Goal: Task Accomplishment & Management: Complete application form

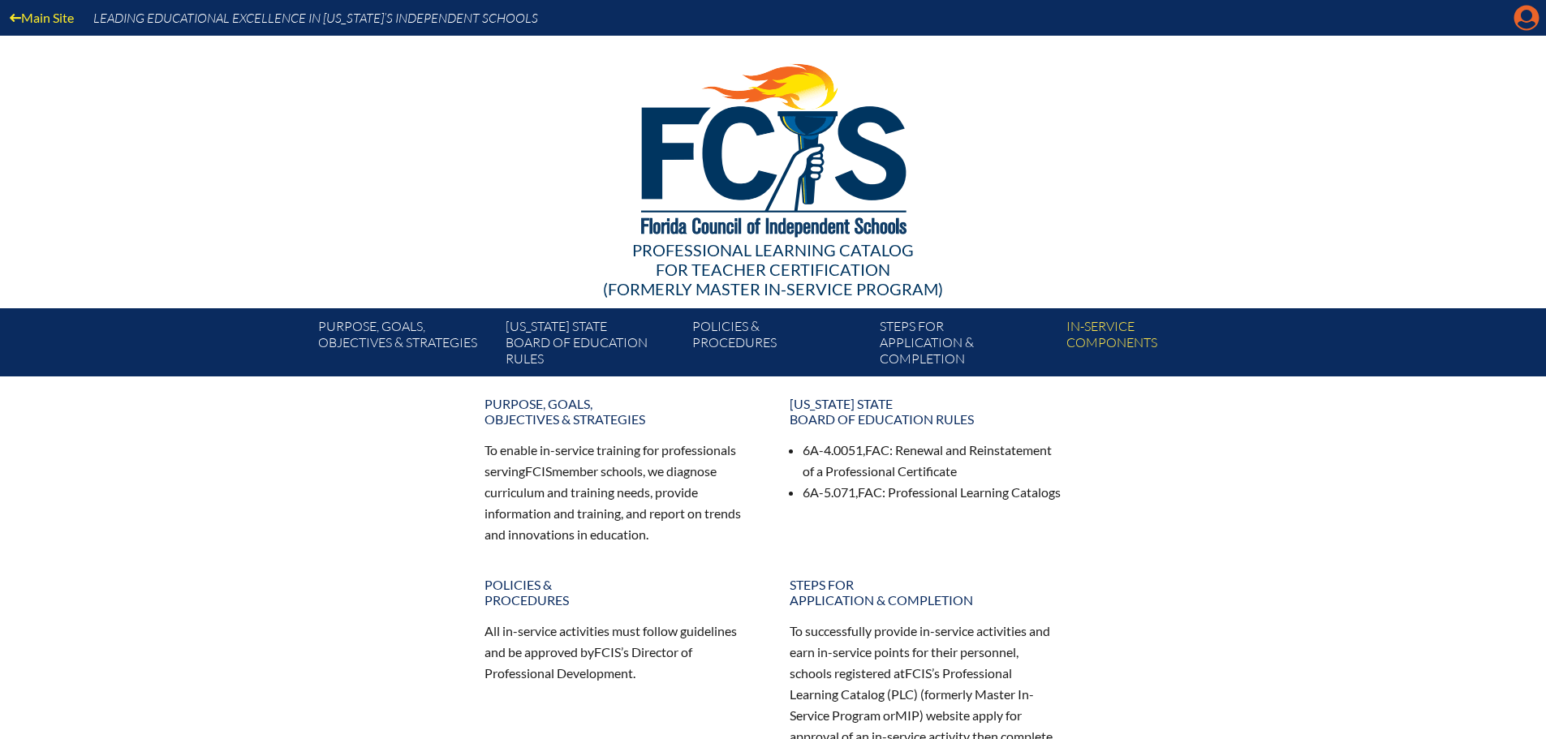
click at [1521, 15] on icon "Manage account" at bounding box center [1526, 18] width 26 height 26
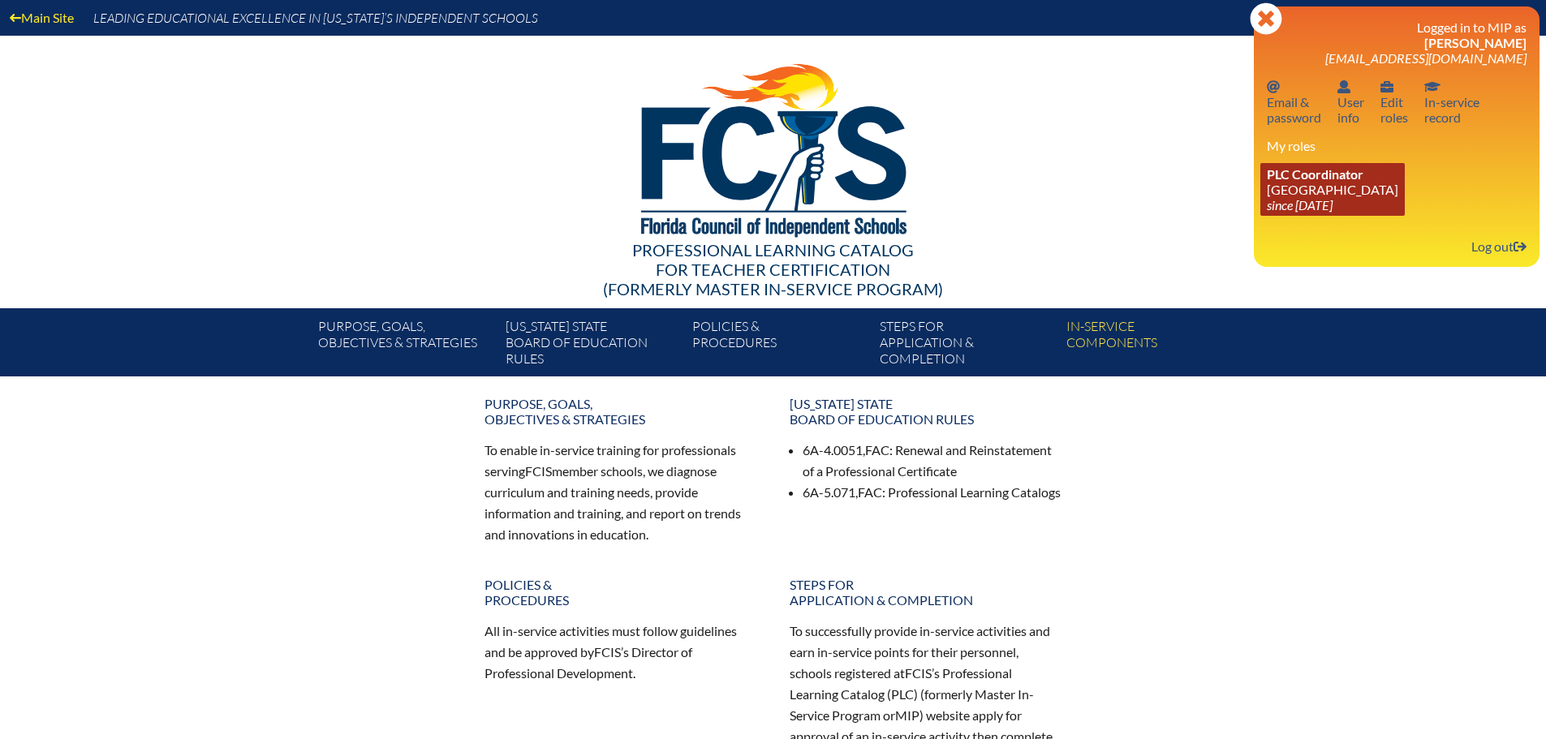
click at [1310, 193] on link "PLC Coordinator Geneva School since 2023 Jul 1" at bounding box center [1332, 189] width 144 height 53
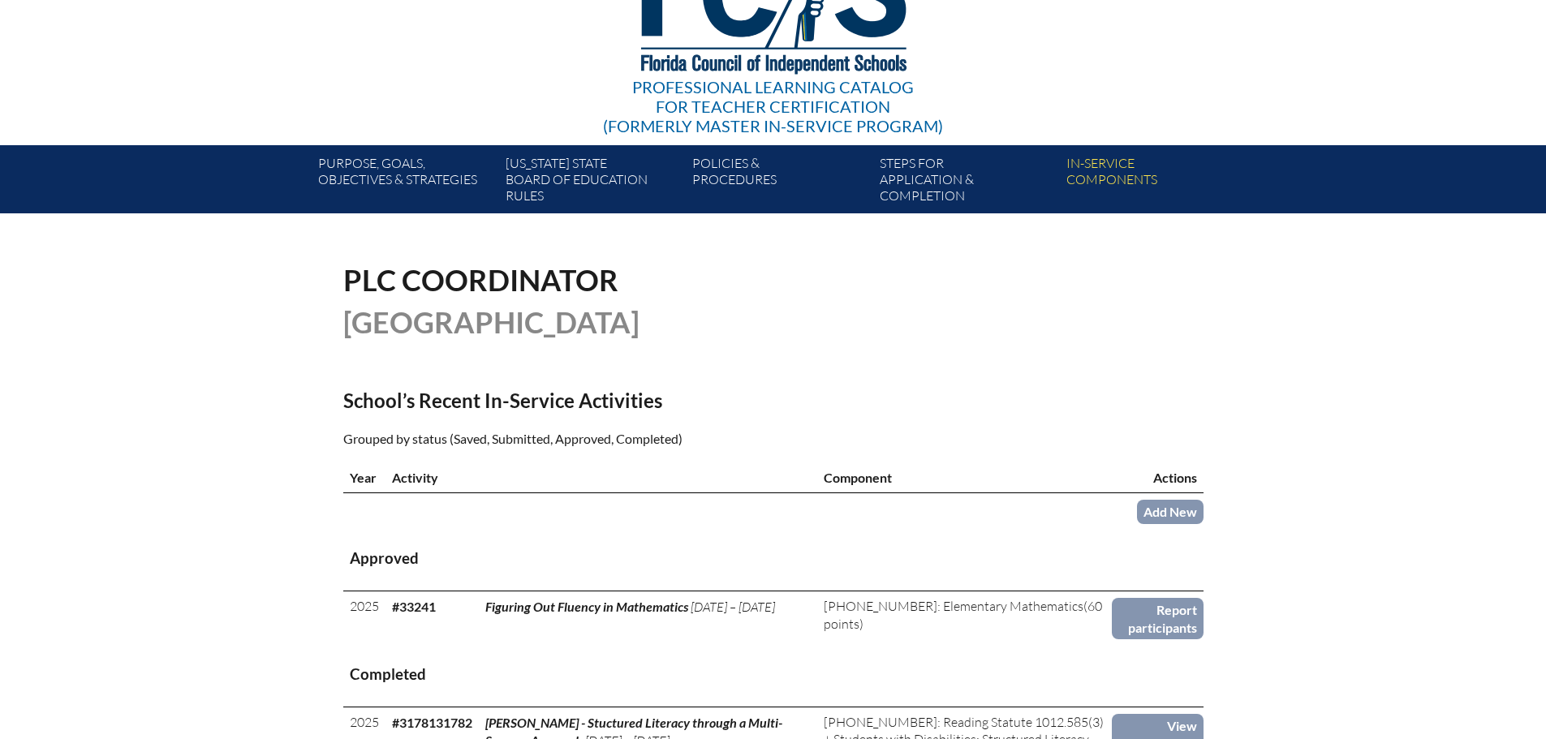
scroll to position [325, 0]
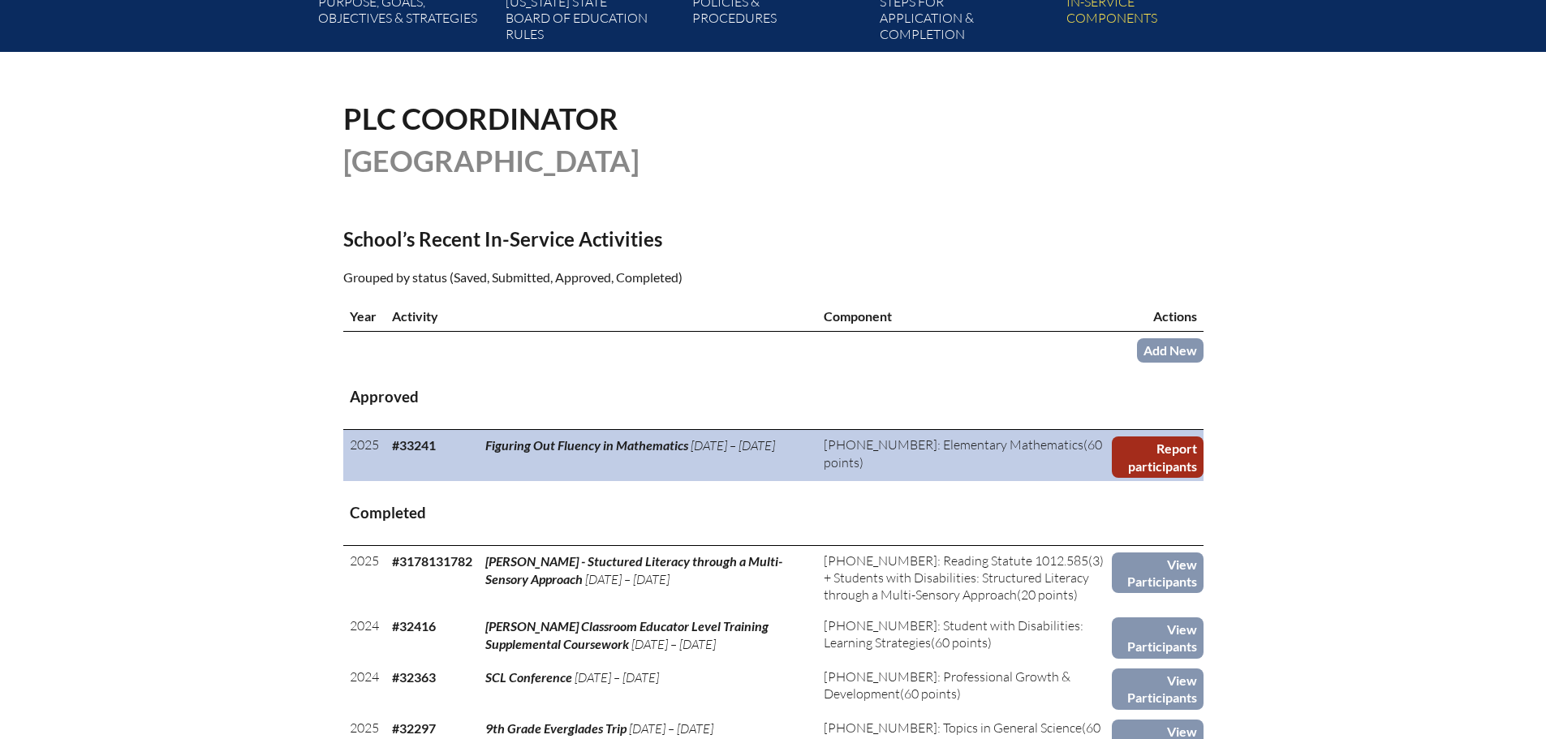
click at [1169, 445] on link "Report participants" at bounding box center [1158, 457] width 92 height 41
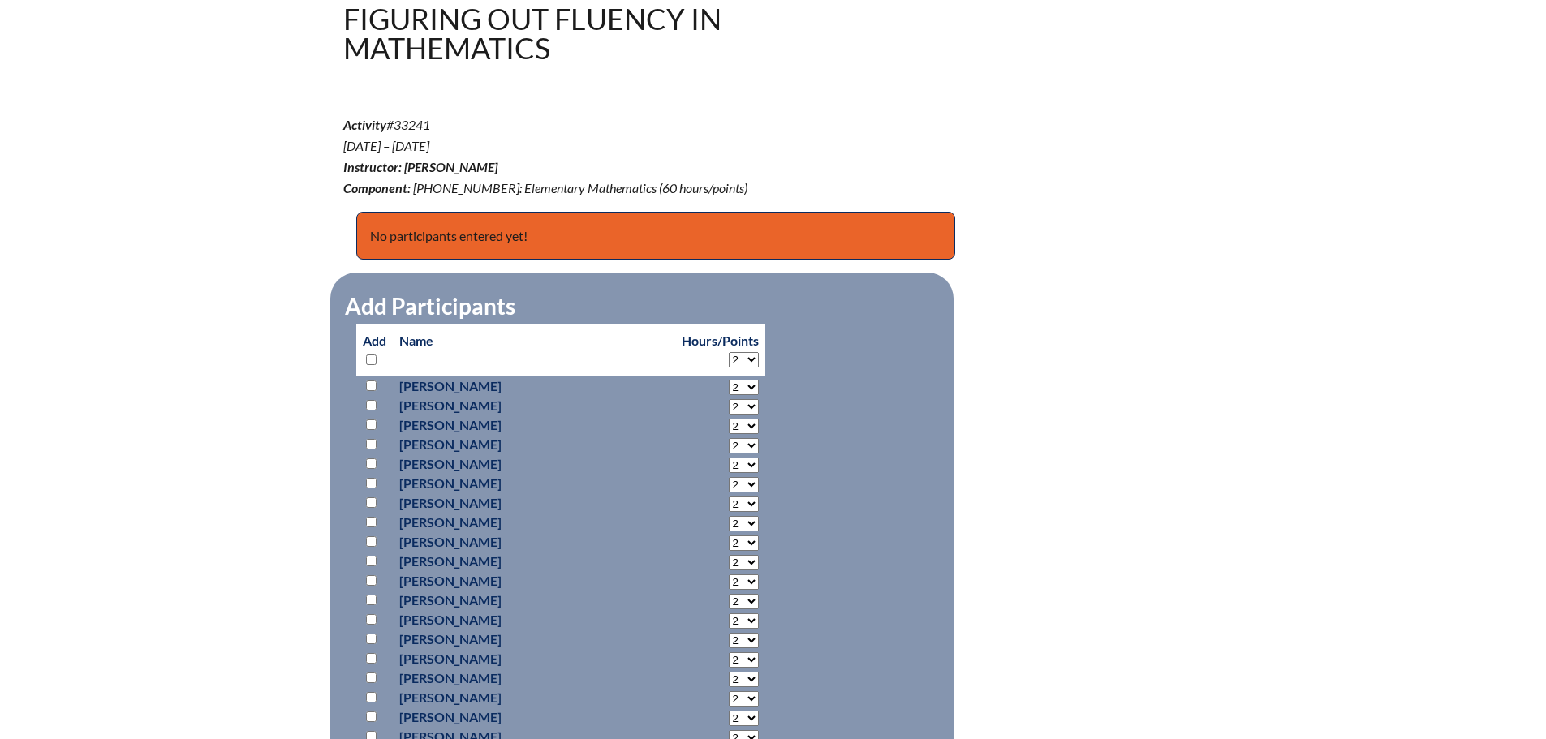
scroll to position [568, 0]
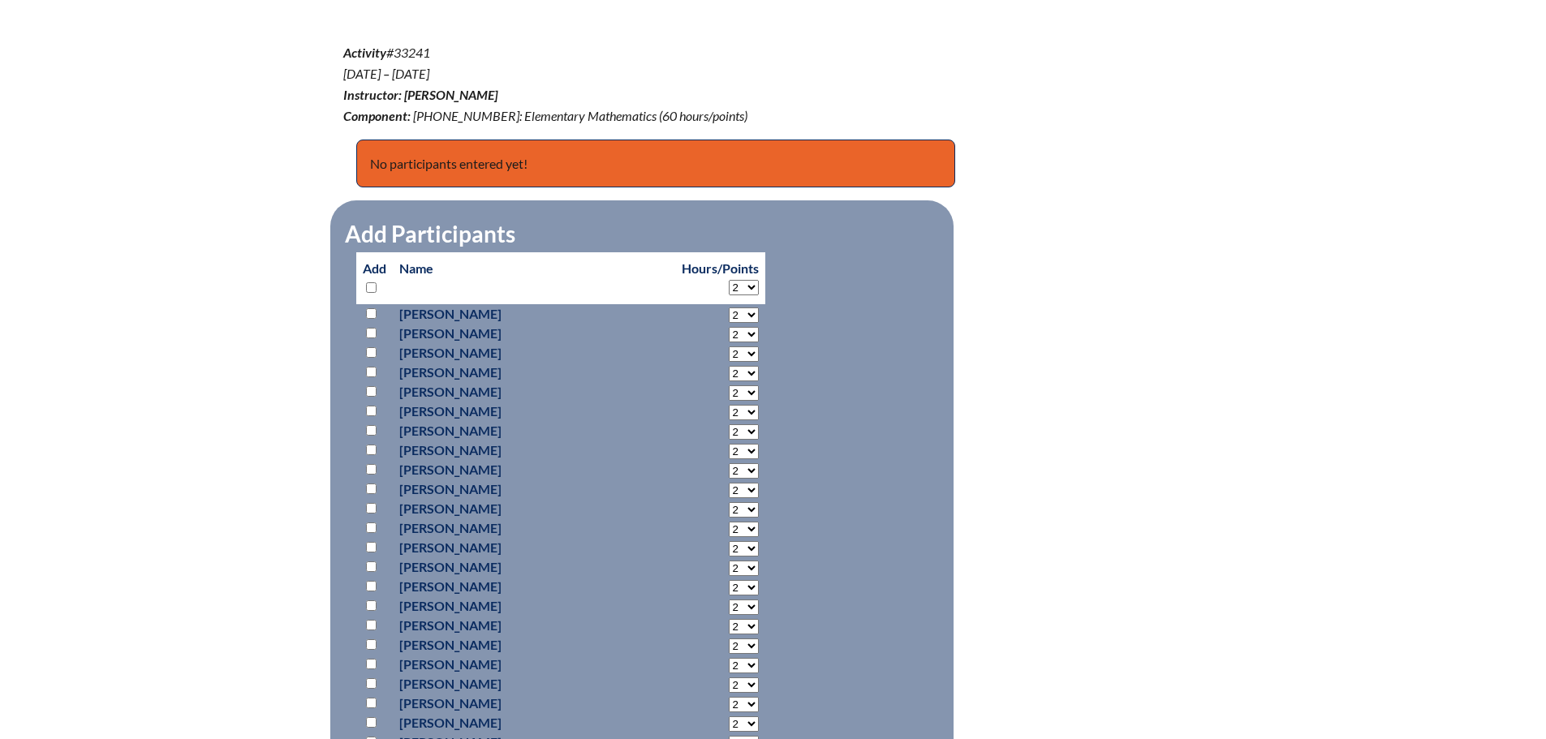
click at [368, 583] on input "checkbox" at bounding box center [371, 586] width 11 height 11
checkbox input "true"
click at [729, 585] on select "2 3 4 5 6 7 8 9 10 11 12 13 14 15 16 17 18 19 20 21 22 23" at bounding box center [744, 587] width 30 height 15
select select "18"
click at [729, 580] on select "2 3 4 5 6 7 8 9 10 11 12 13 14 15 16 17 18 19 20 21 22 23" at bounding box center [744, 587] width 30 height 15
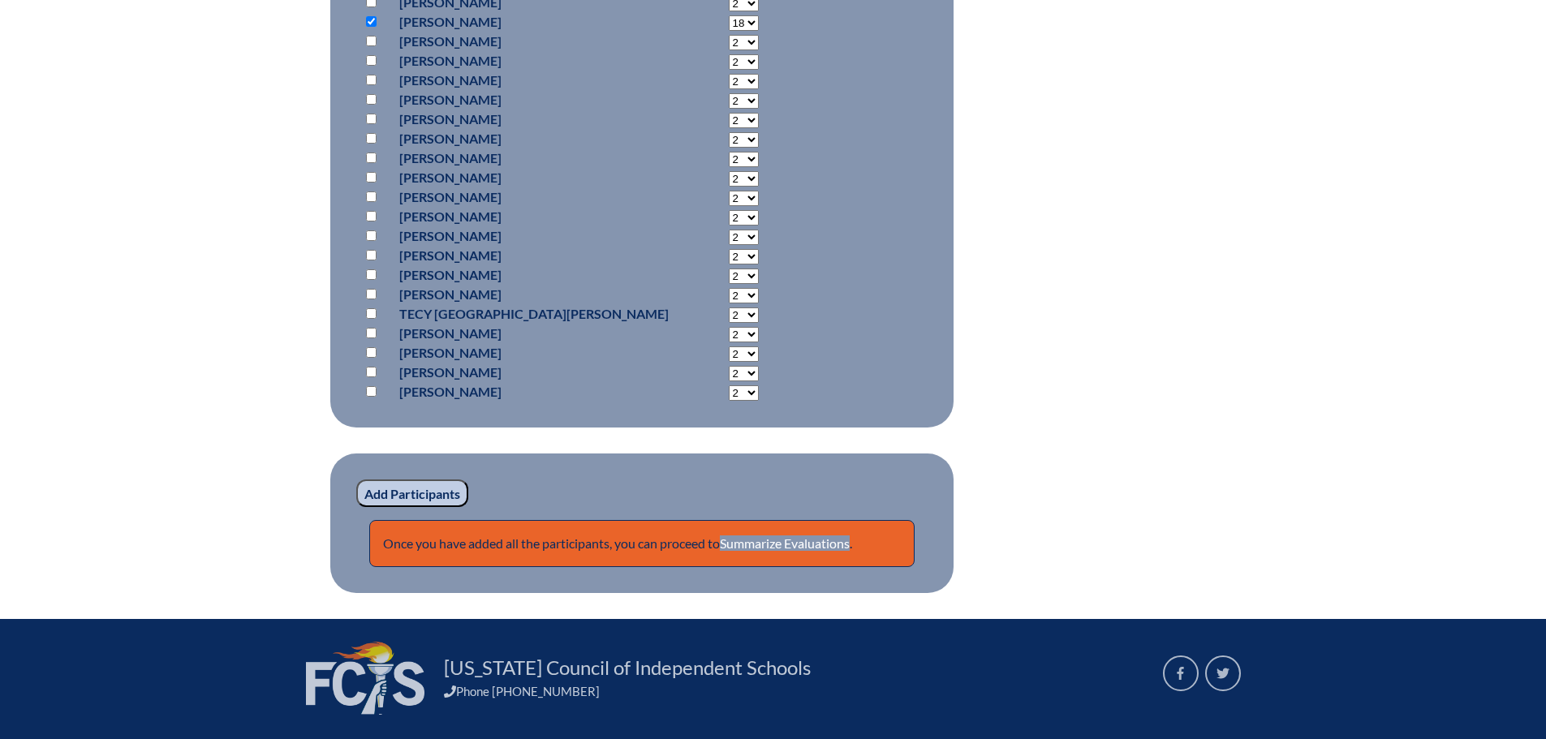
scroll to position [1136, 0]
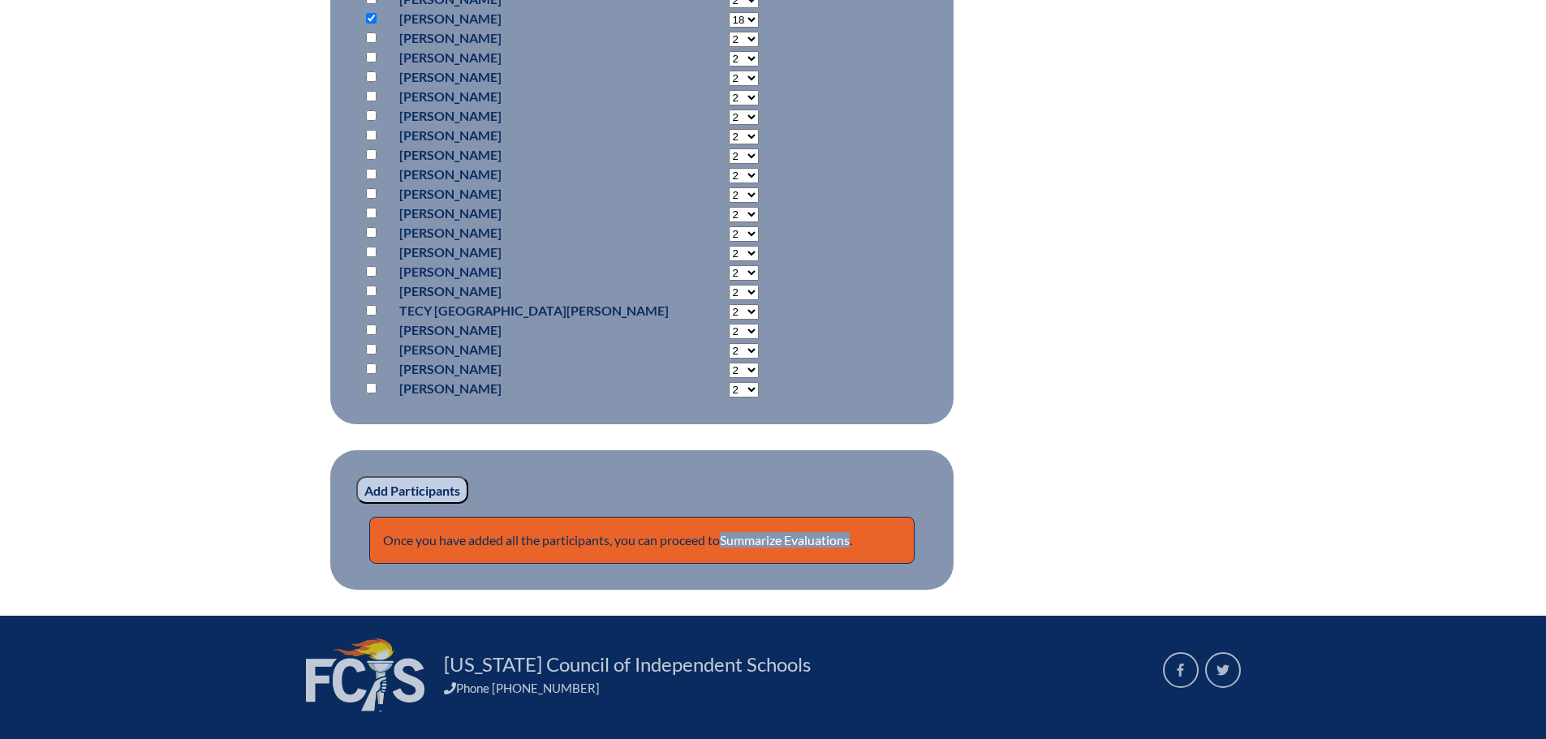
click at [389, 487] on input "Add Participants" at bounding box center [412, 490] width 112 height 28
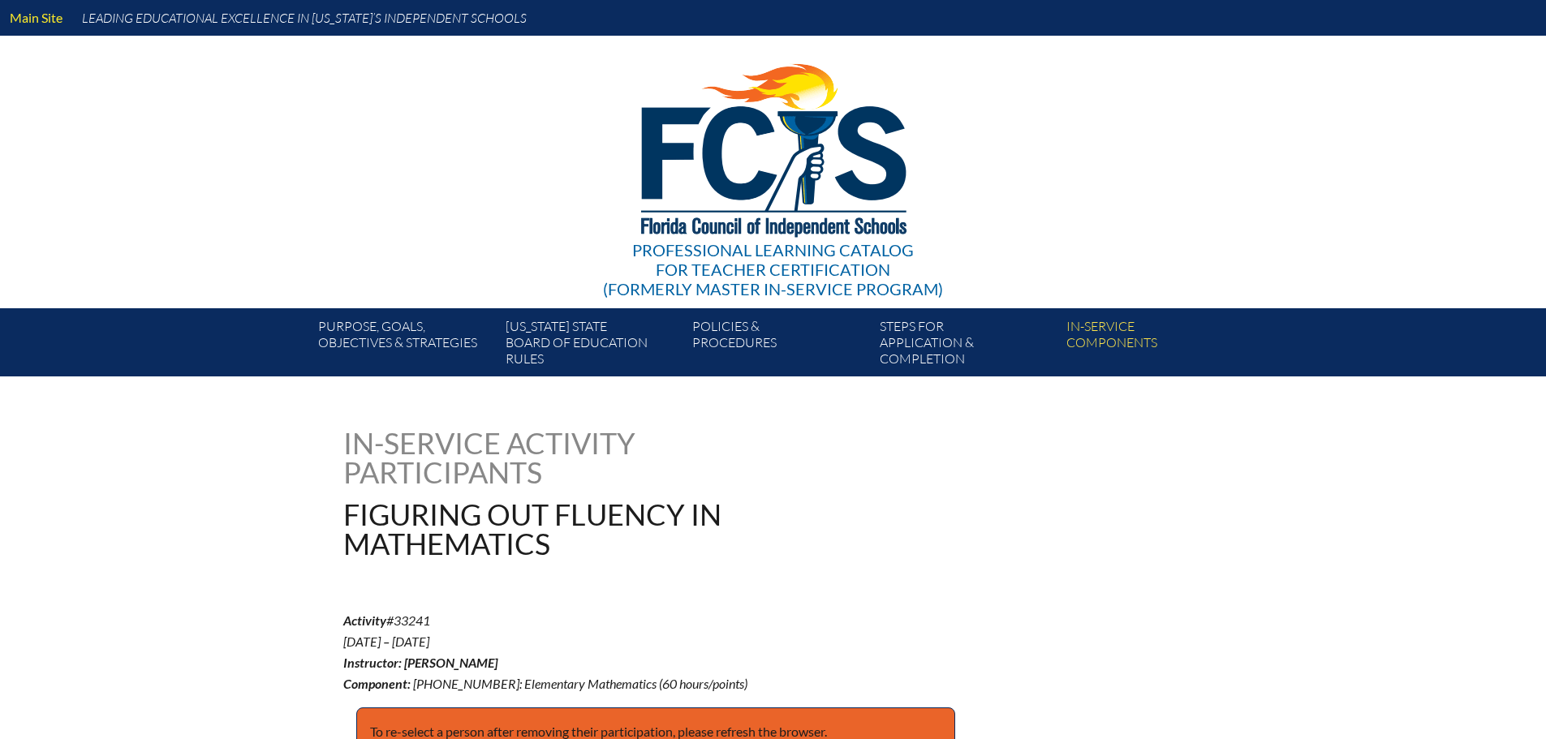
scroll to position [1225, 0]
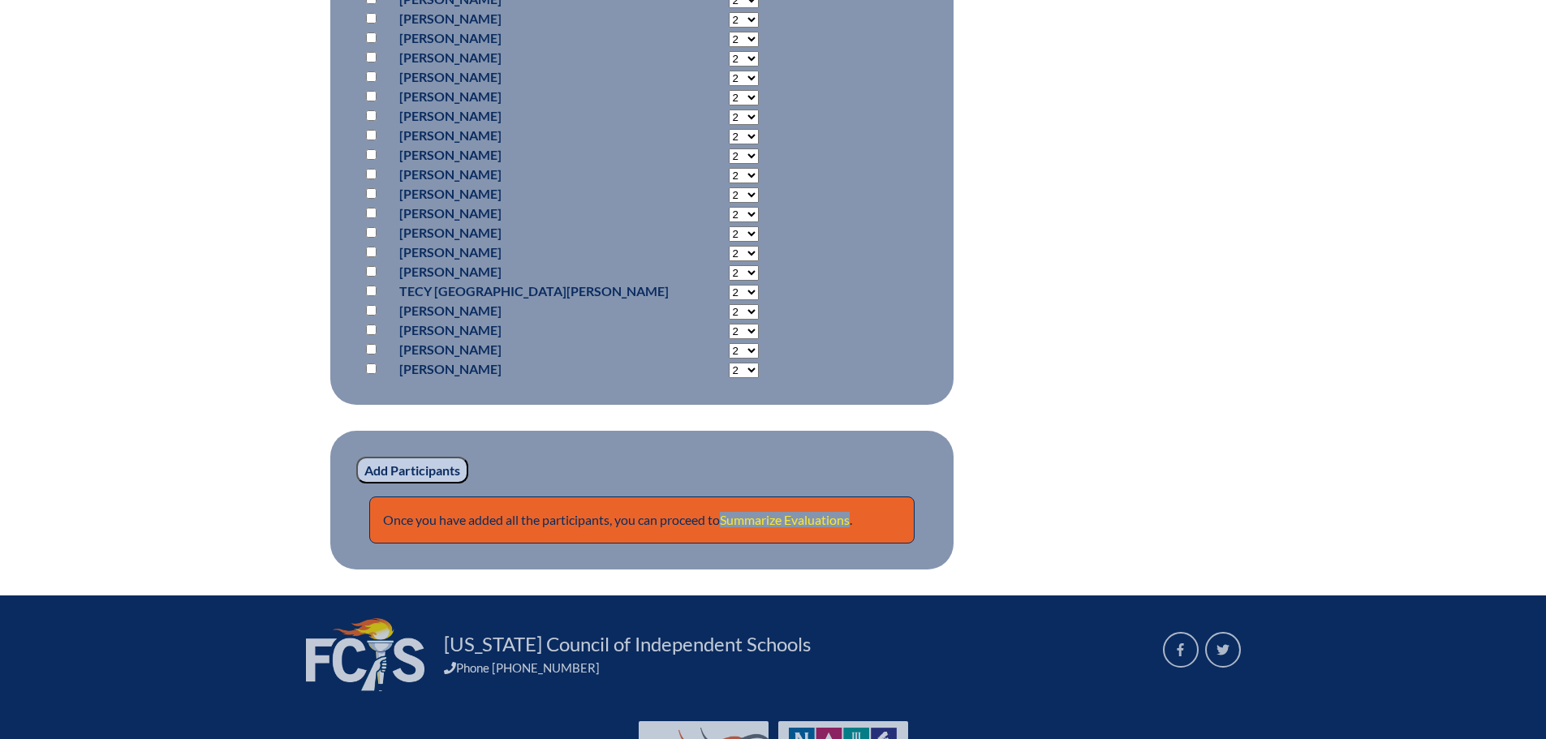
click at [791, 514] on link "Summarize Evaluations" at bounding box center [785, 519] width 130 height 15
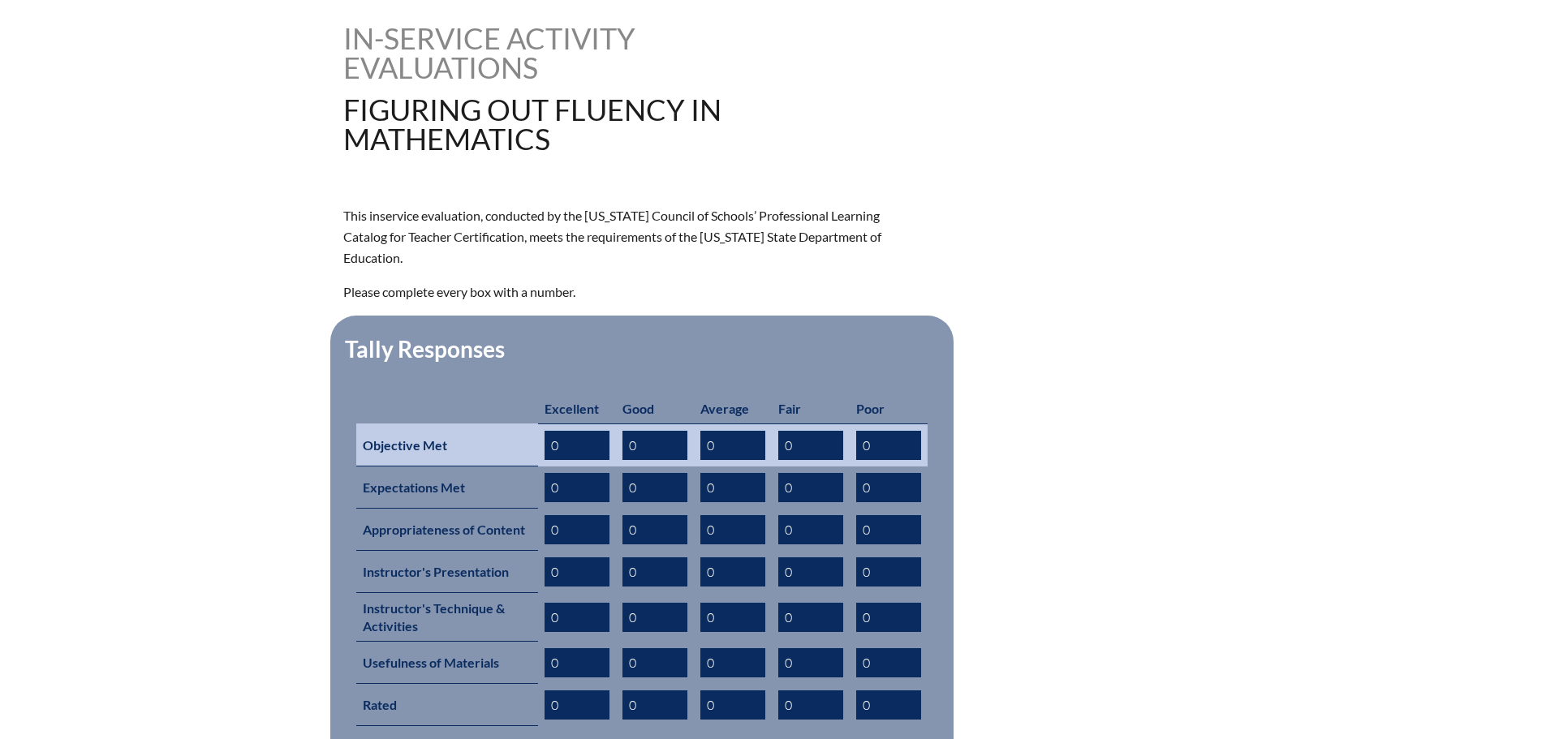
scroll to position [406, 0]
click at [563, 430] on input "0" at bounding box center [576, 444] width 65 height 29
type input "01"
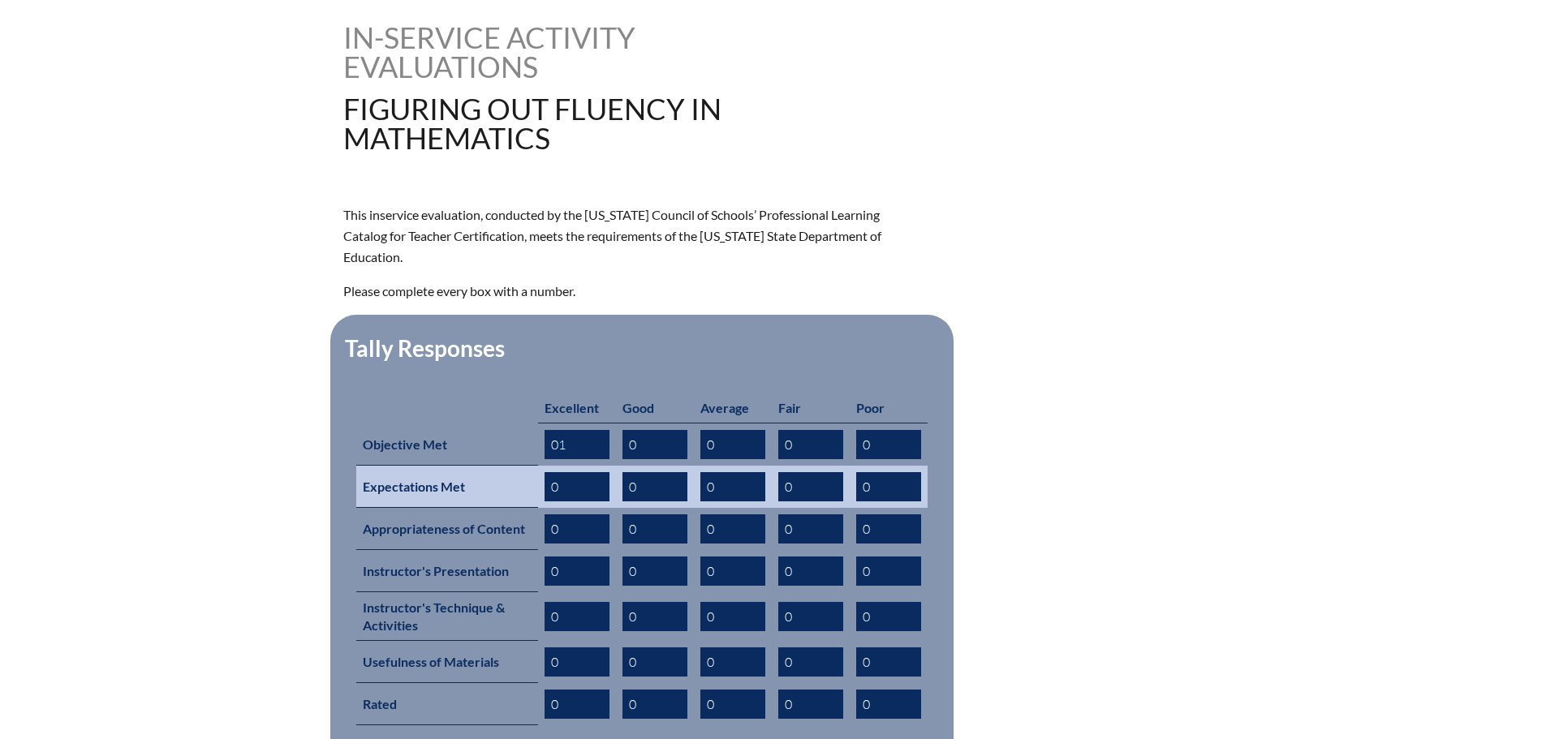
click at [580, 472] on input "0" at bounding box center [576, 486] width 65 height 29
type input "01"
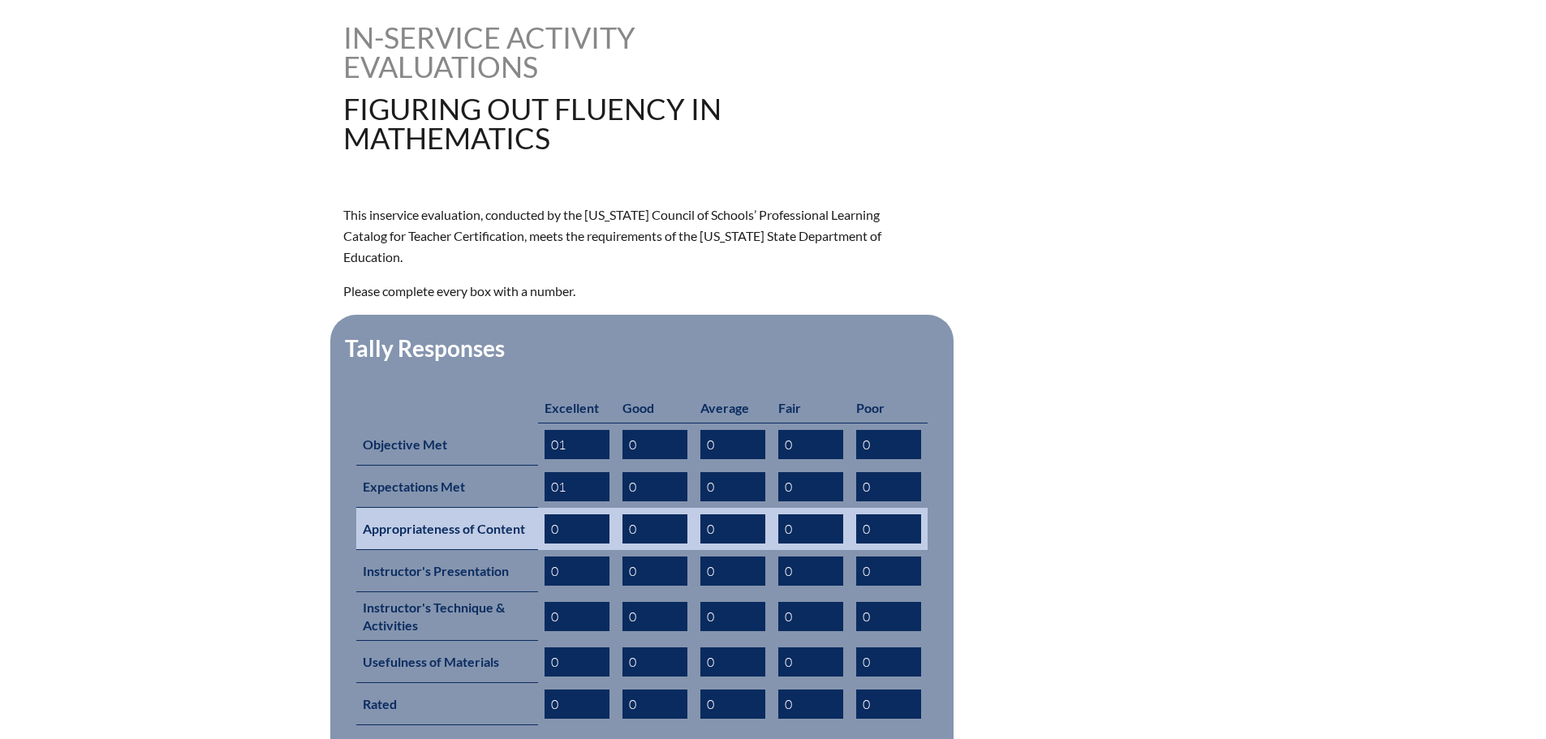
click at [583, 514] on input "0" at bounding box center [576, 528] width 65 height 29
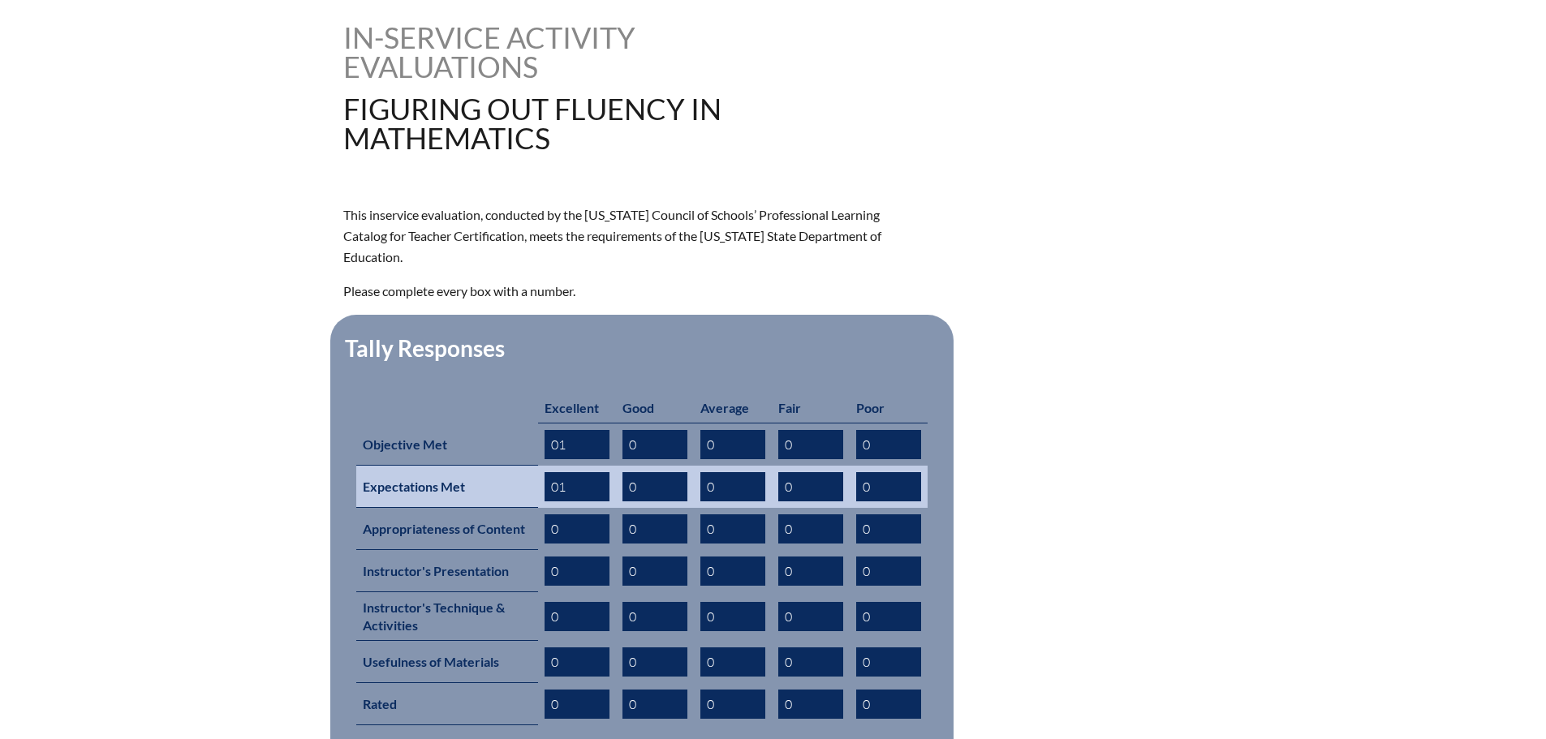
click at [639, 472] on input "0" at bounding box center [654, 486] width 65 height 29
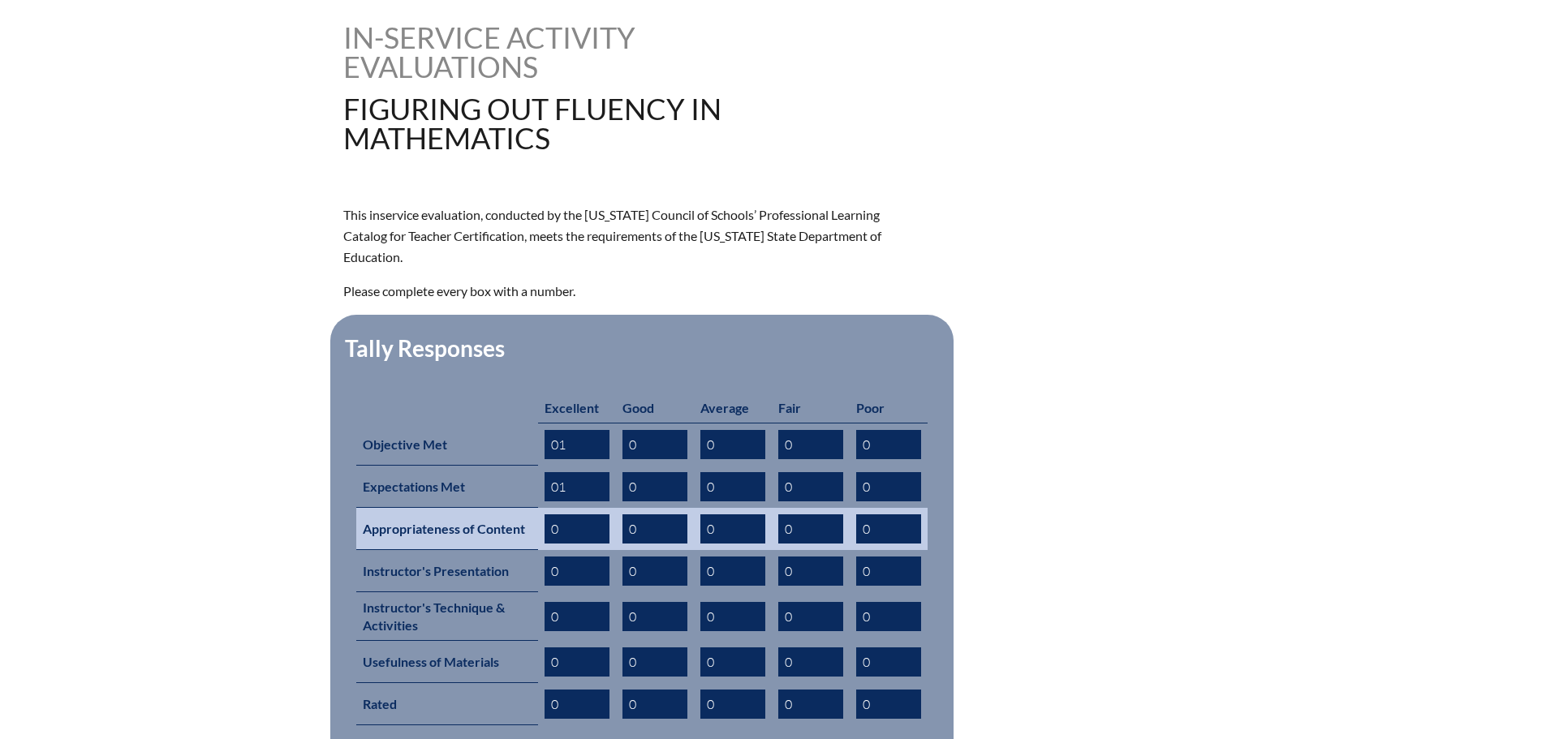
click at [608, 514] on input "0" at bounding box center [576, 528] width 65 height 29
click at [643, 514] on input "0" at bounding box center [654, 528] width 65 height 29
type input "01"
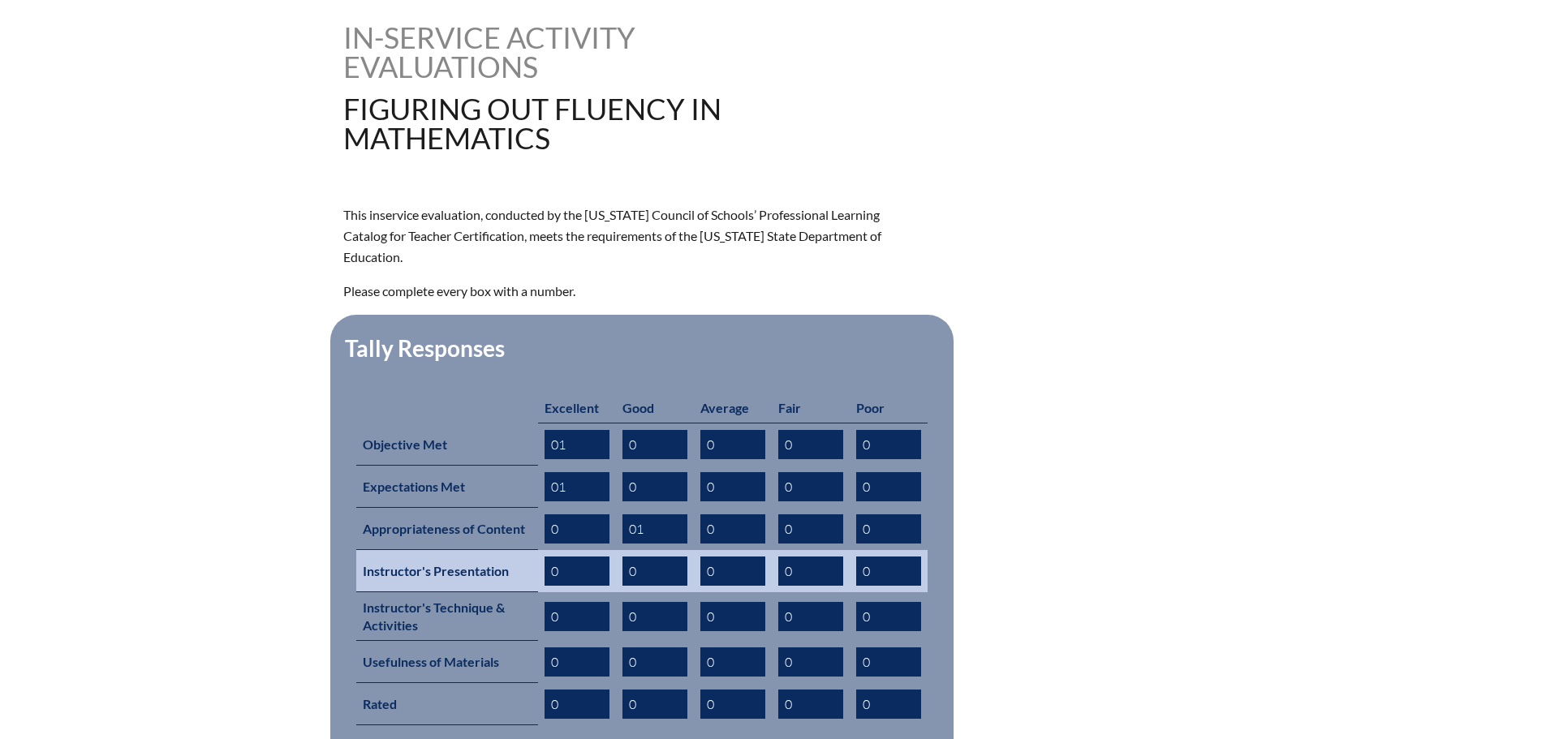
click at [579, 557] on input "0" at bounding box center [576, 571] width 65 height 29
type input "01"
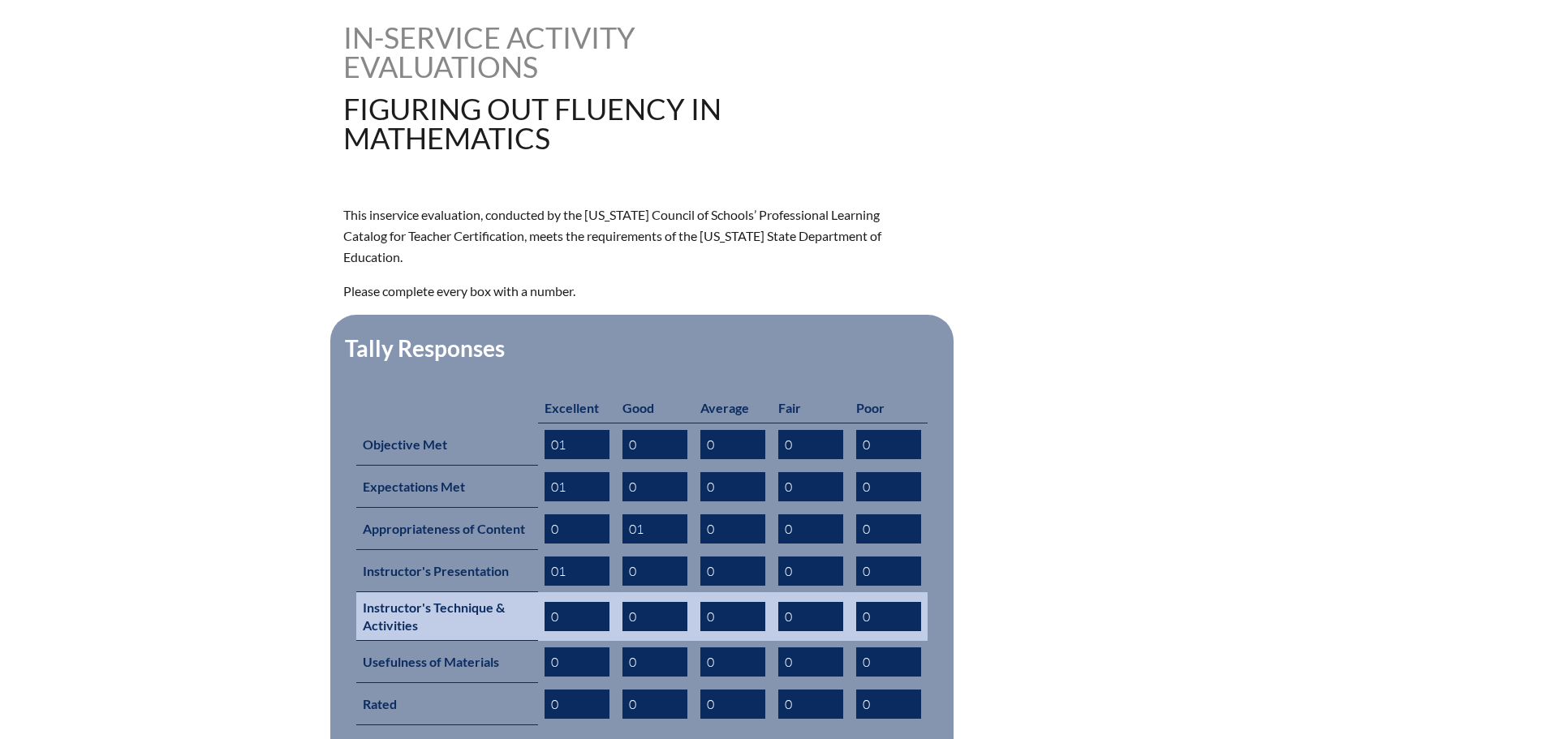
click at [570, 602] on input "0" at bounding box center [576, 616] width 65 height 29
type input "01"
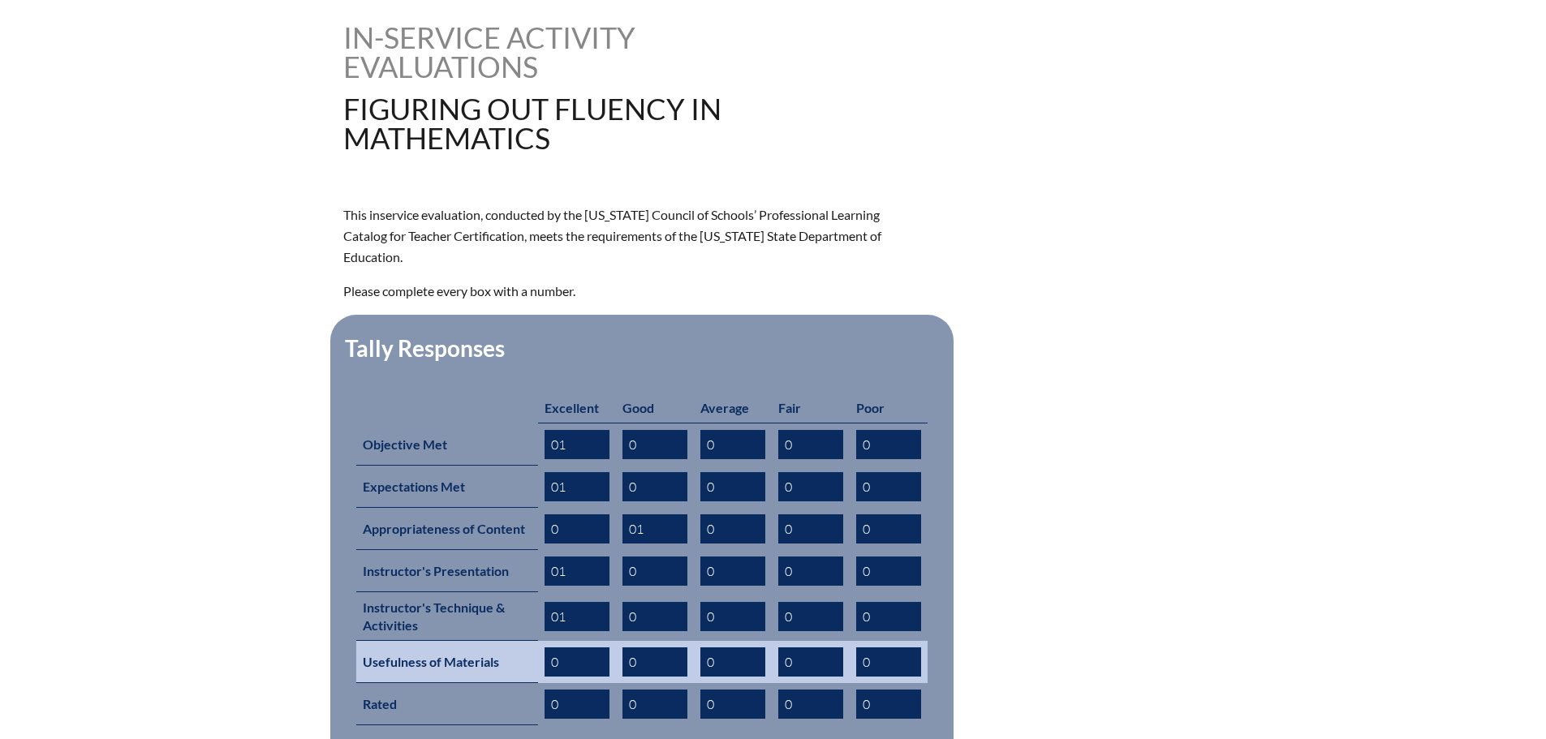
click at [647, 647] on input "0" at bounding box center [654, 661] width 65 height 29
type input "01"
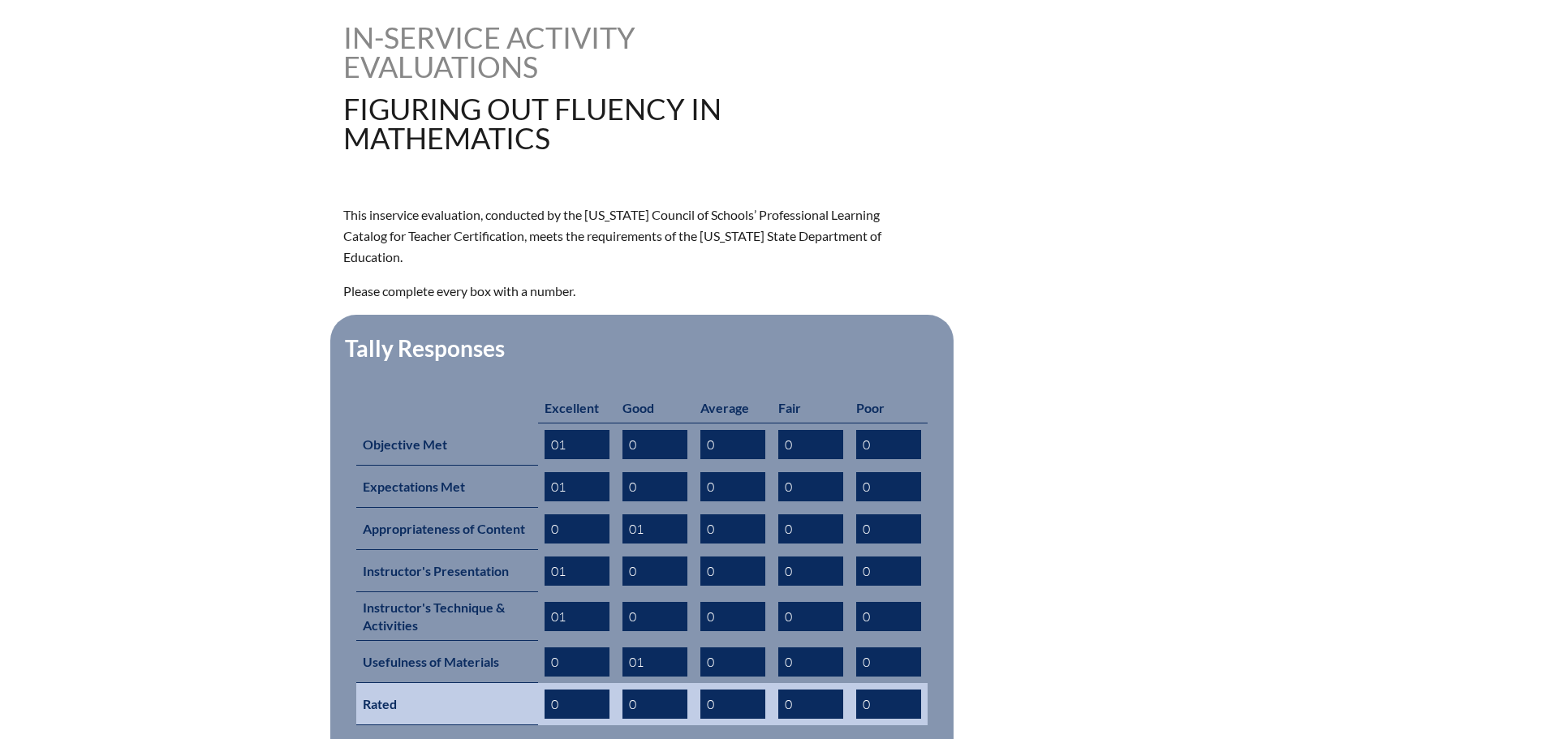
click at [646, 690] on input "0" at bounding box center [654, 704] width 65 height 29
type input "01"
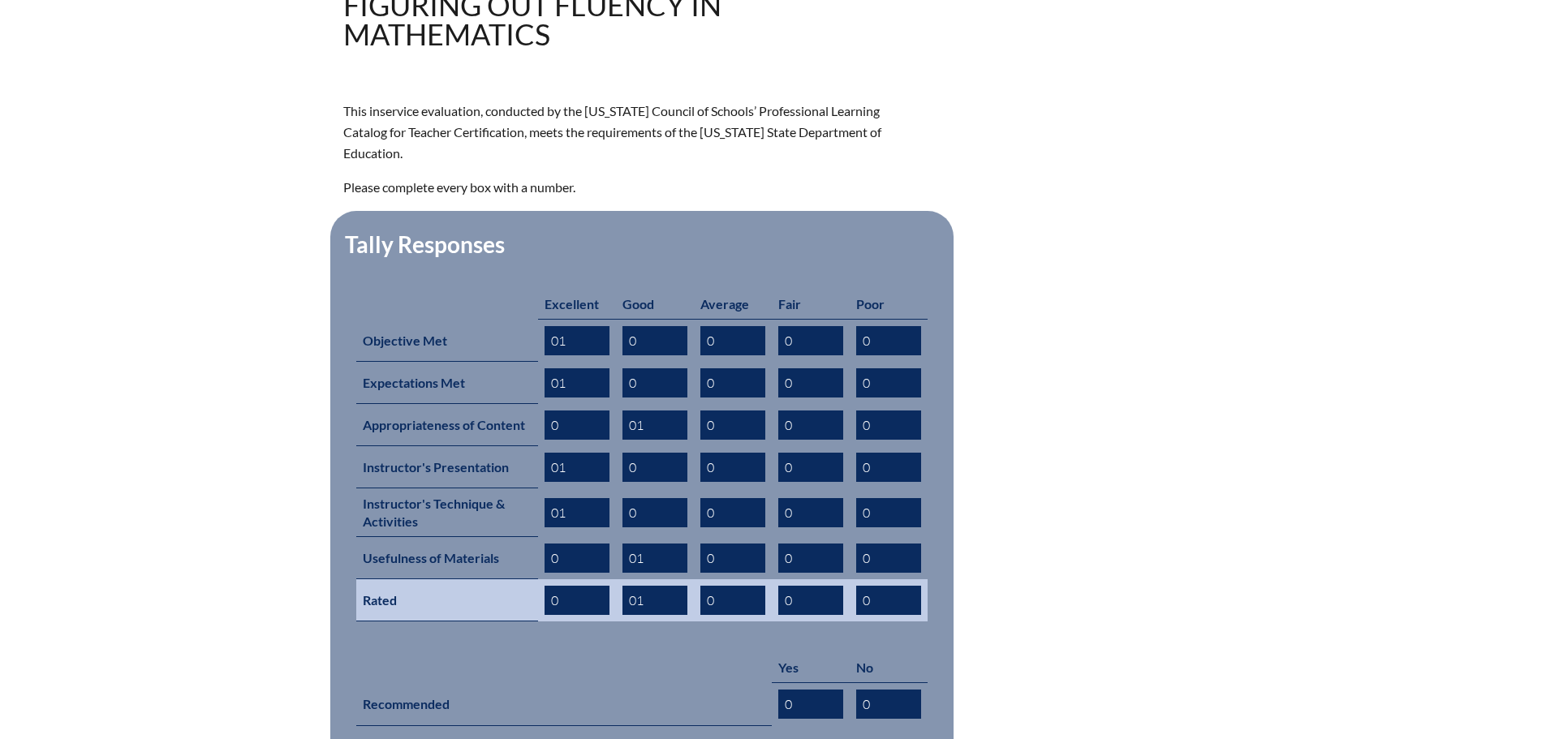
scroll to position [649, 0]
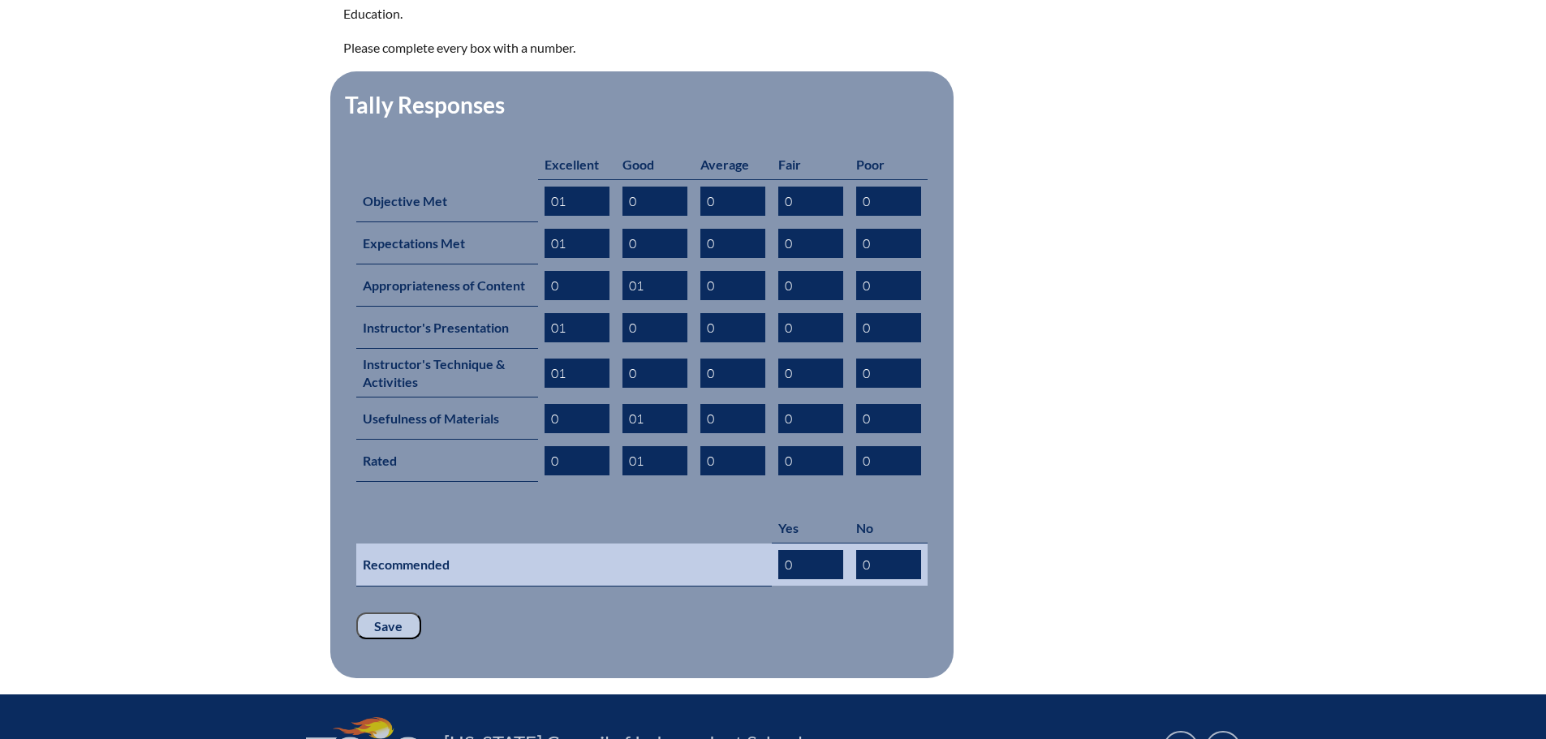
click at [794, 550] on input "0" at bounding box center [810, 564] width 65 height 29
type input "01"
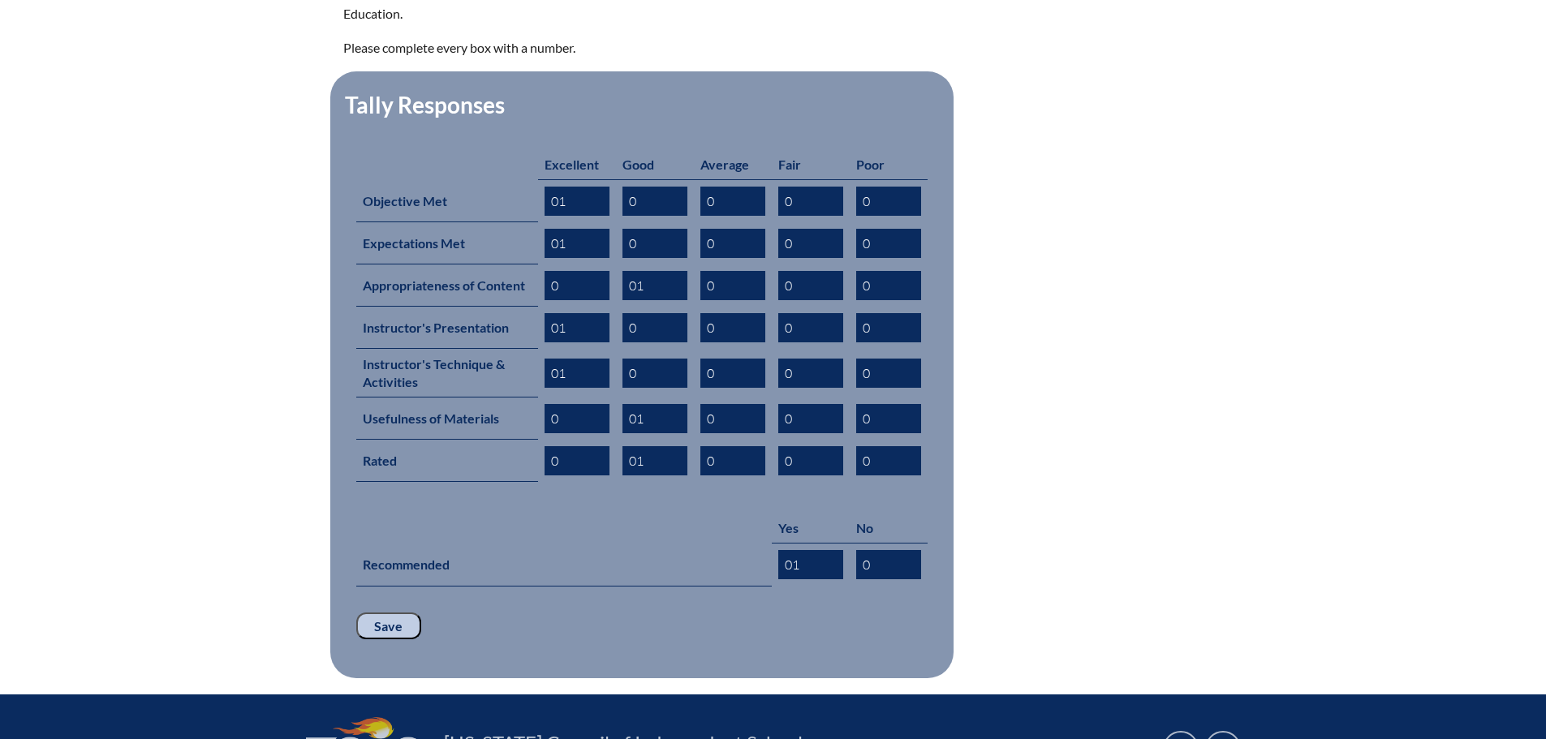
click at [387, 613] on input "Save" at bounding box center [388, 627] width 65 height 28
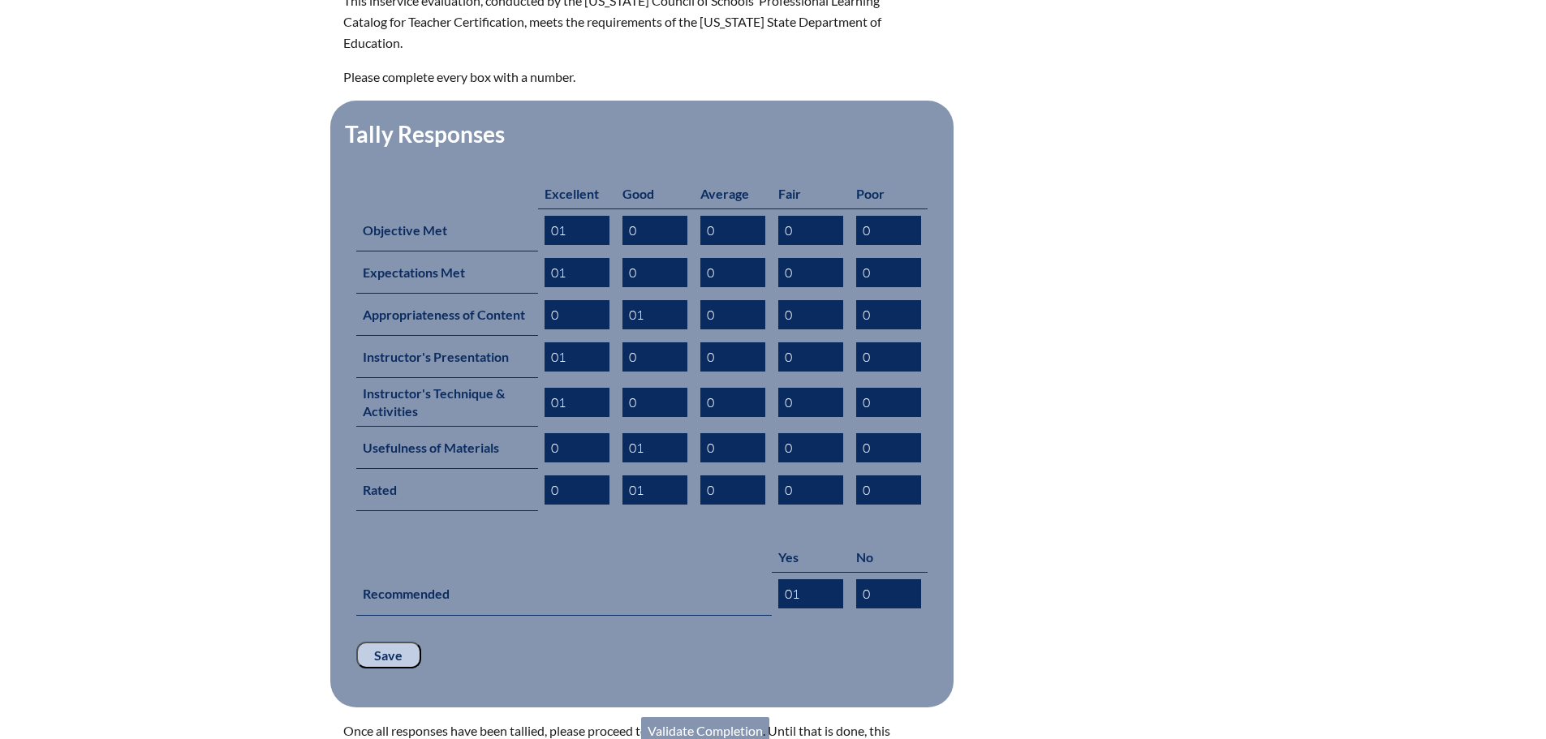
scroll to position [811, 0]
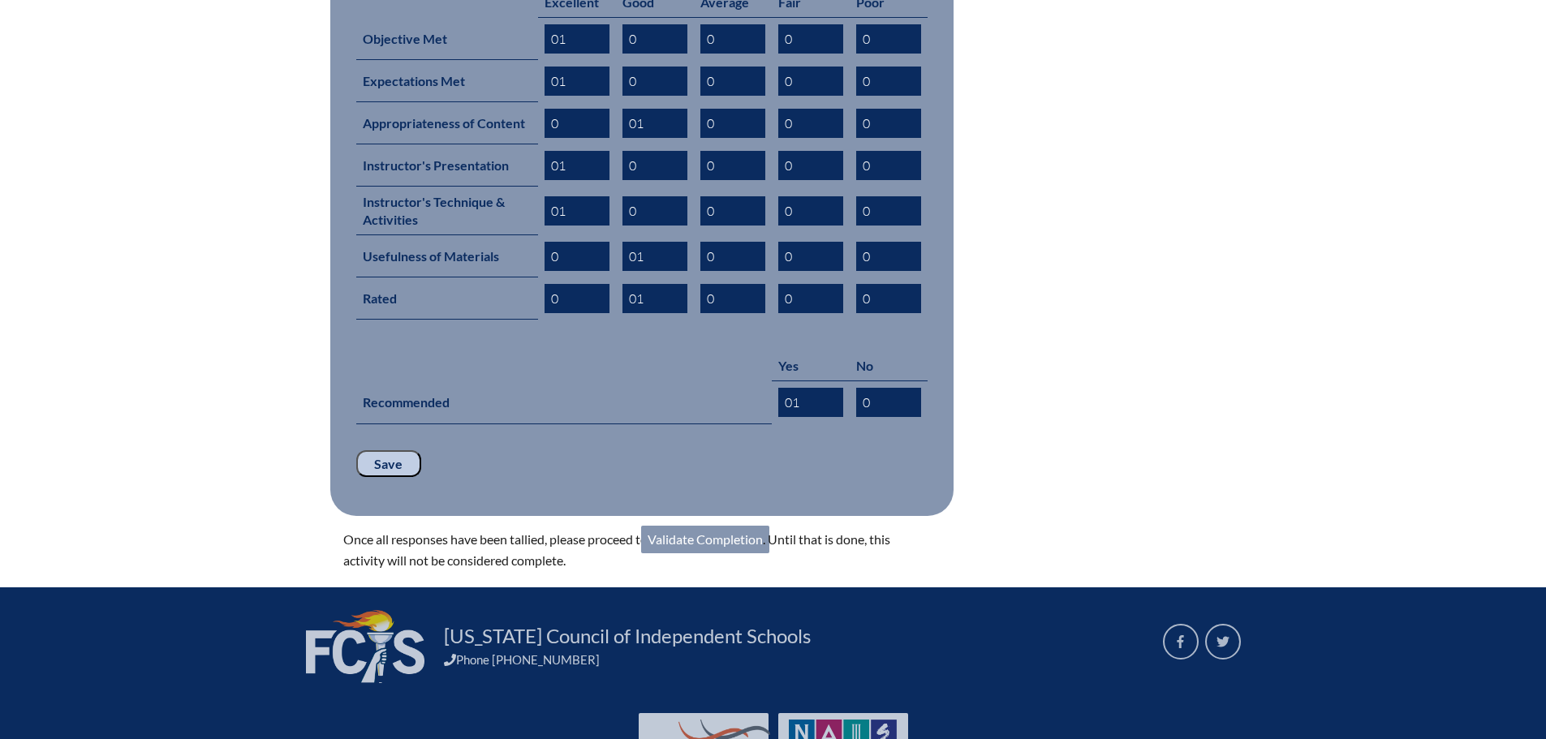
click at [688, 526] on link "Validate Completion" at bounding box center [705, 540] width 128 height 28
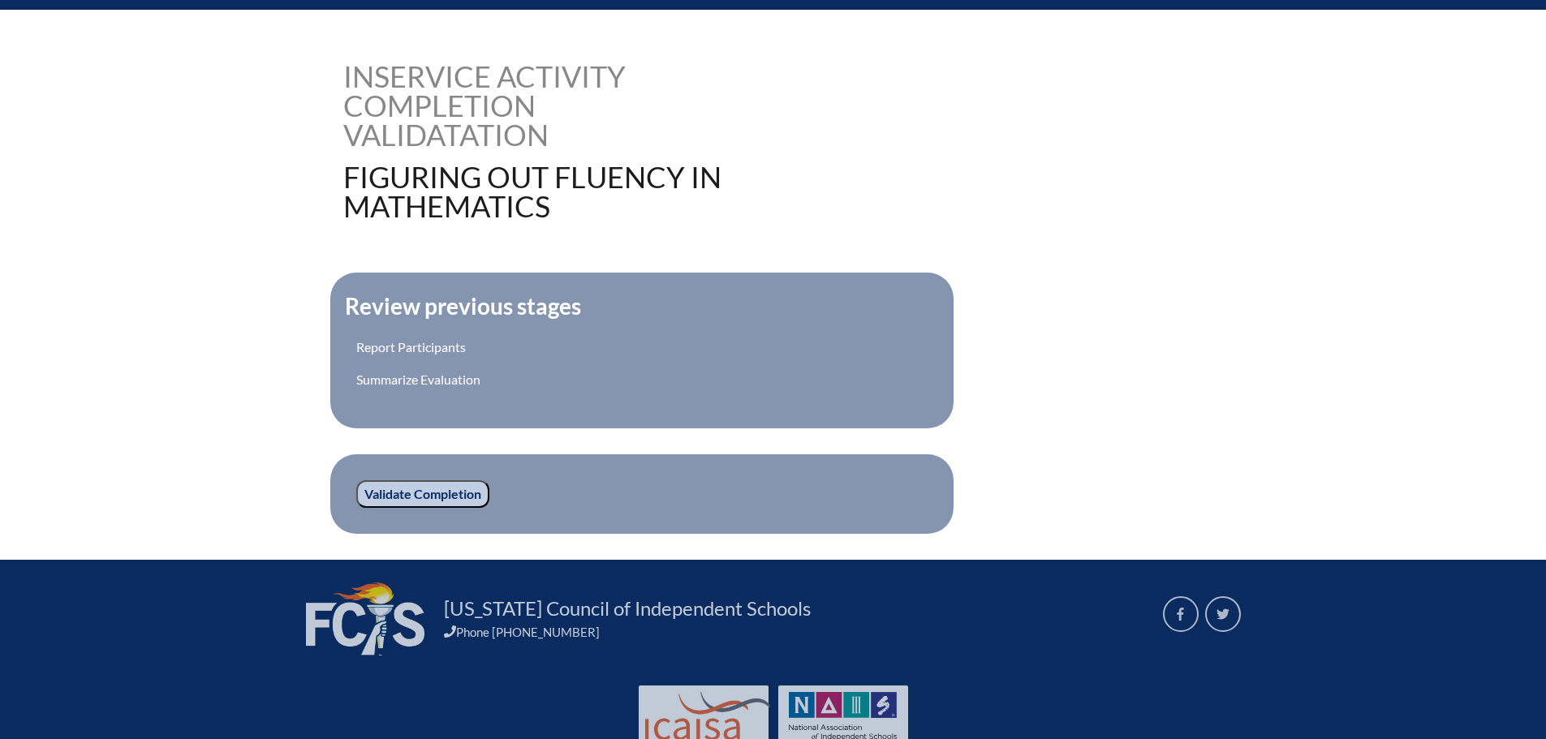
scroll to position [406, 0]
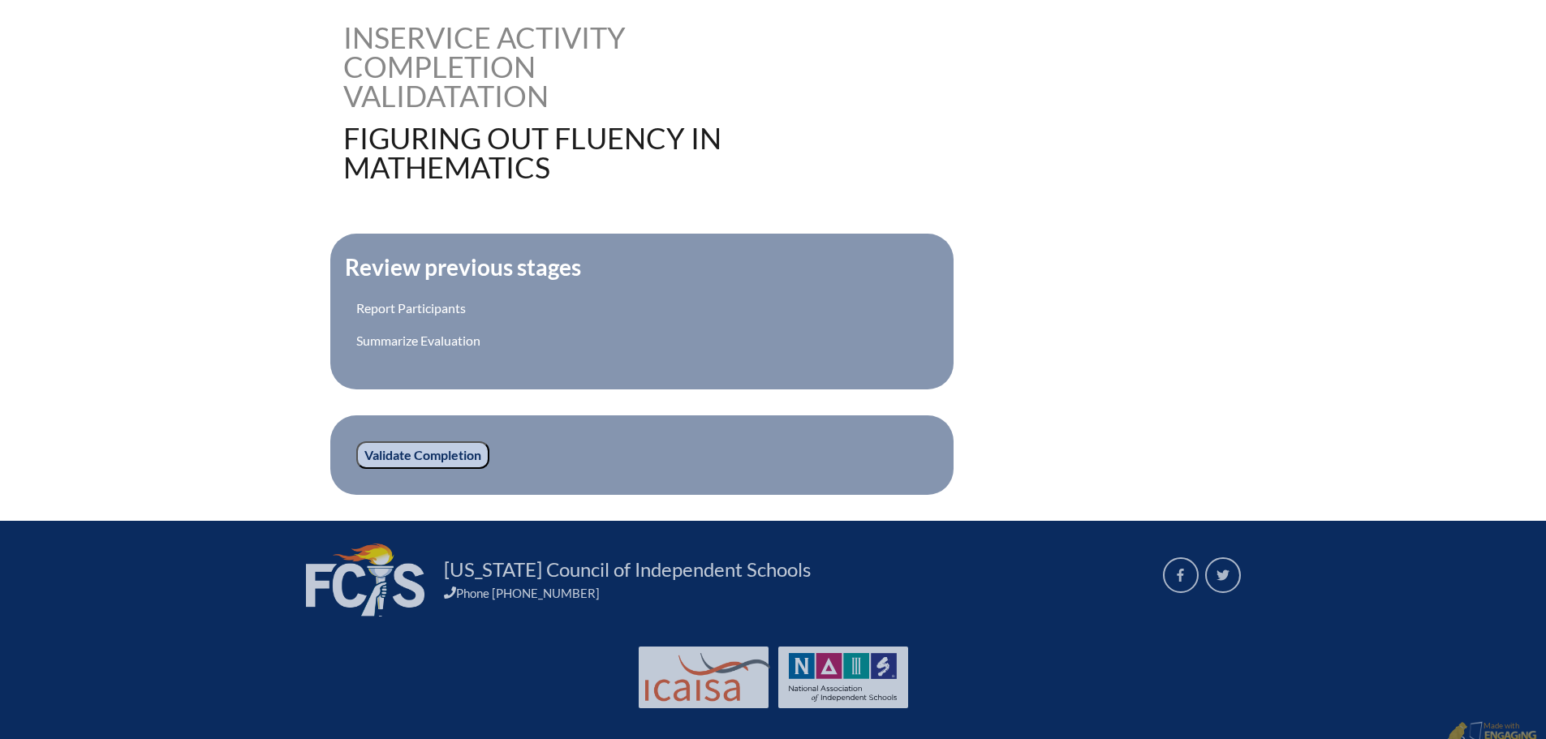
click at [429, 451] on input "Validate Completion" at bounding box center [422, 455] width 133 height 28
